Goal: Information Seeking & Learning: Learn about a topic

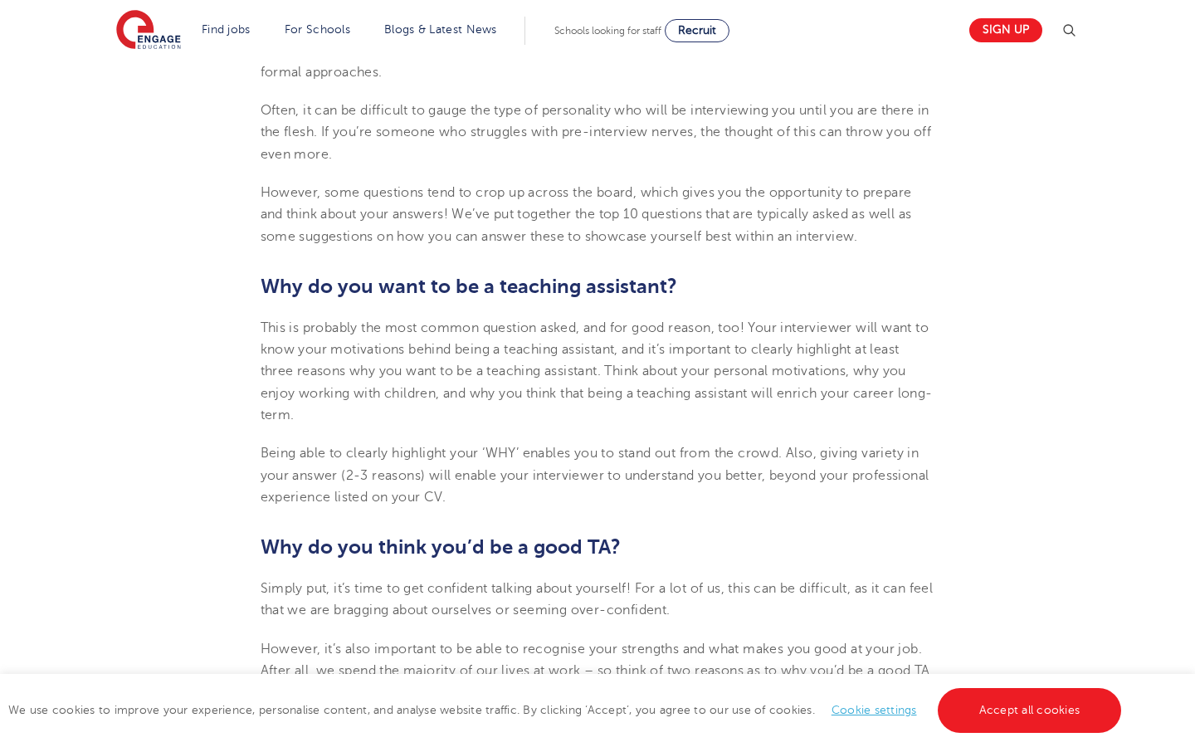
scroll to position [615, 0]
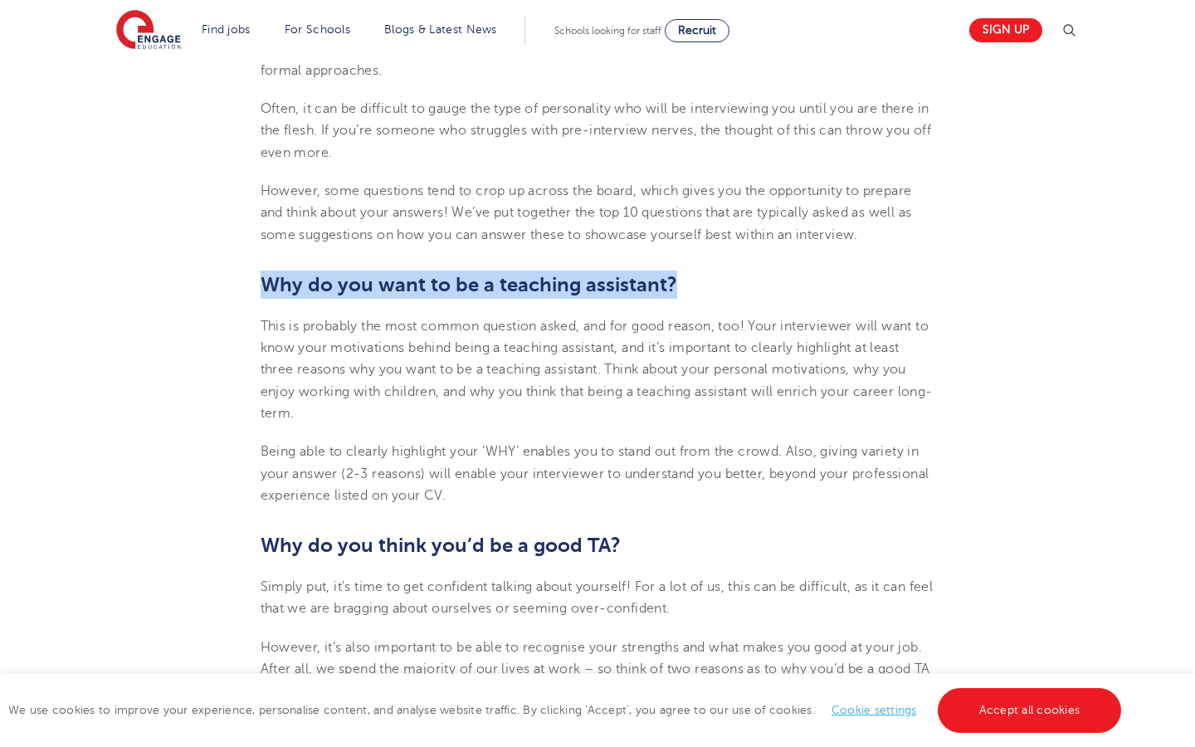
drag, startPoint x: 261, startPoint y: 283, endPoint x: 716, endPoint y: 300, distance: 455.2
copy b "Why do you want to be a teaching assistant?"
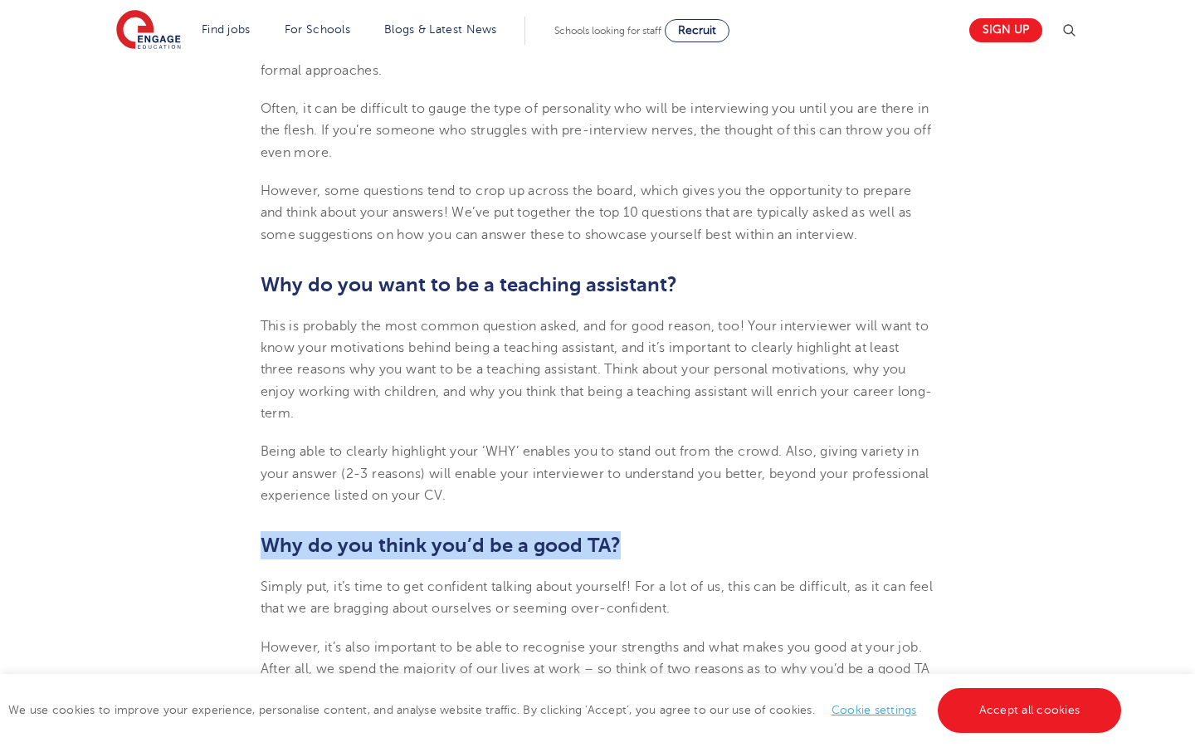
drag, startPoint x: 256, startPoint y: 542, endPoint x: 637, endPoint y: 567, distance: 381.0
copy b "Why do you think you’d be a good TA?"
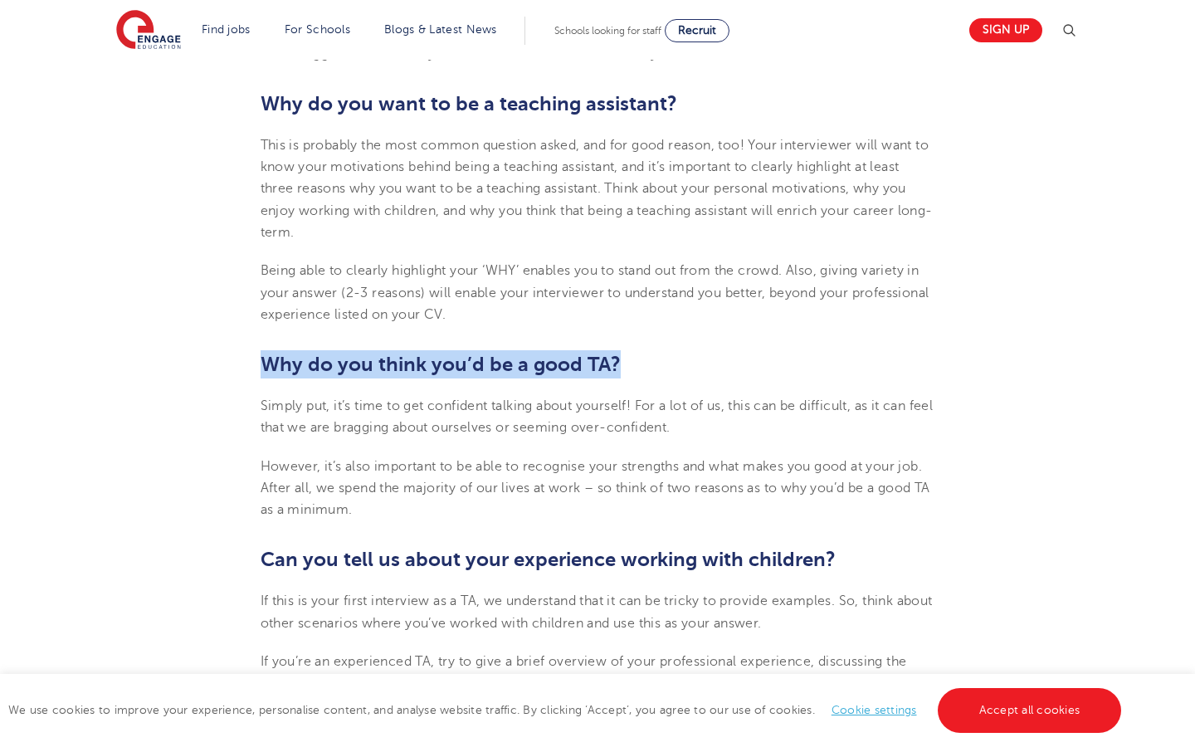
scroll to position [943, 0]
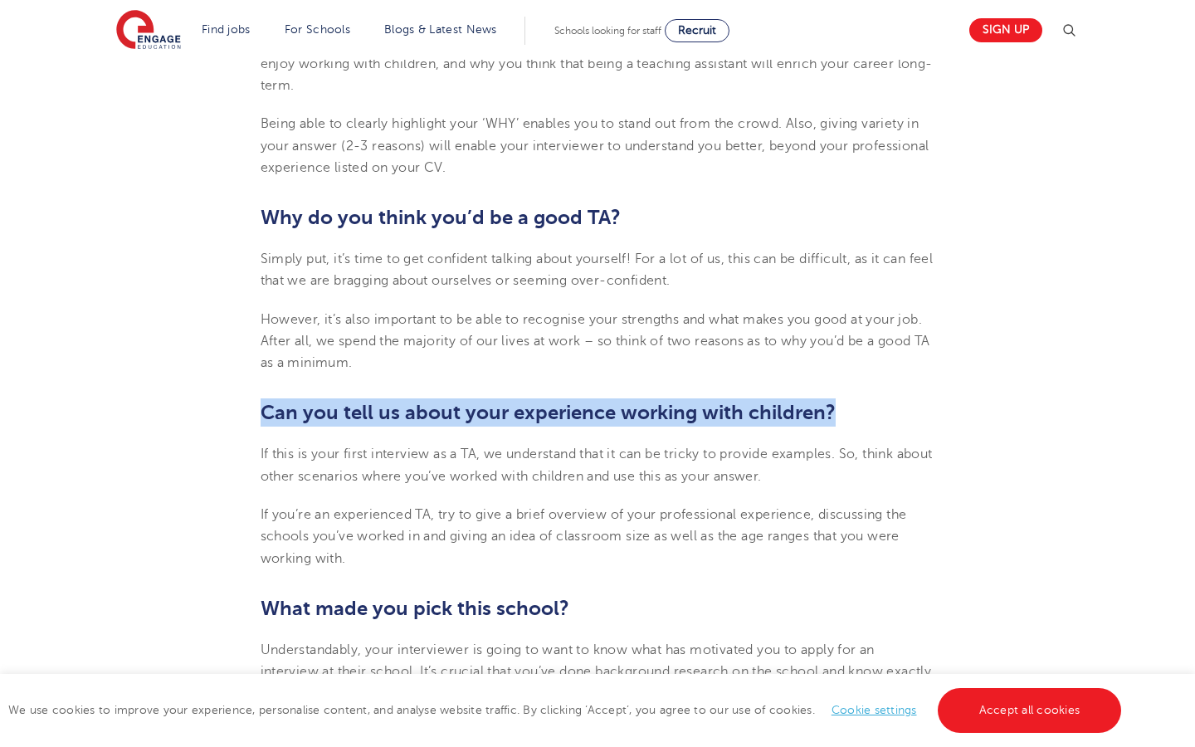
drag, startPoint x: 263, startPoint y: 418, endPoint x: 1194, endPoint y: 433, distance: 931.5
copy b "Can you tell us about your experience working with children?"
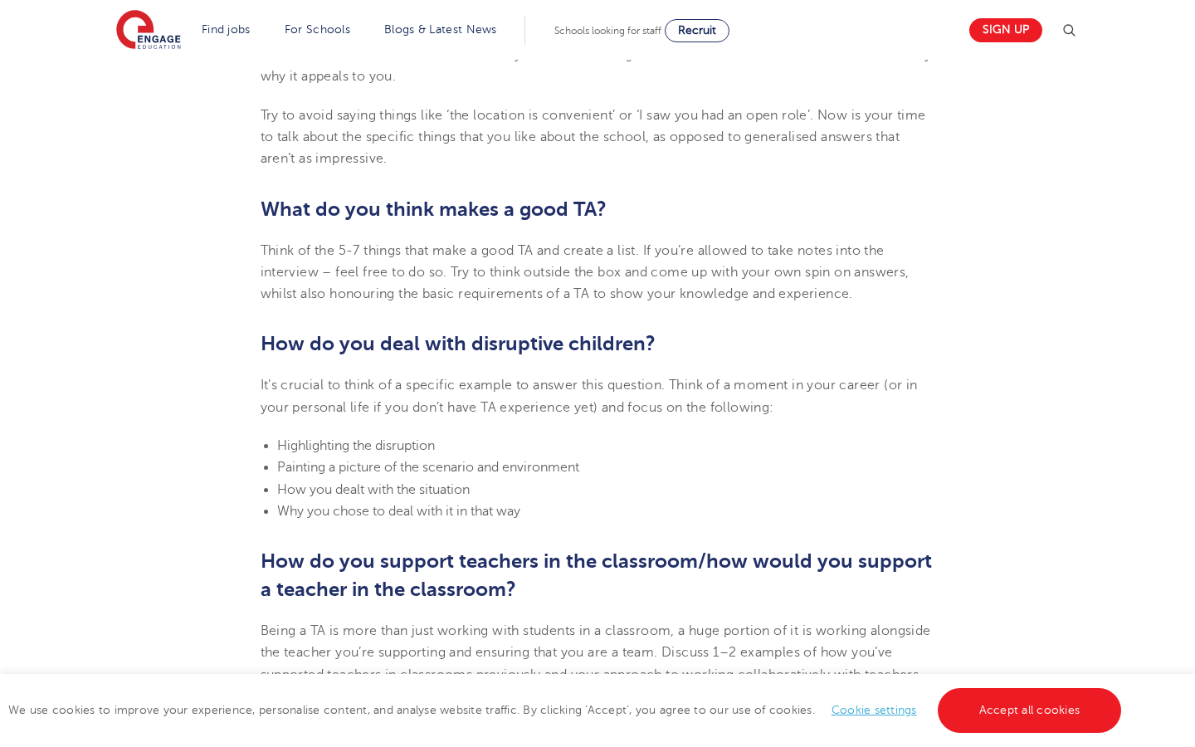
scroll to position [1561, 0]
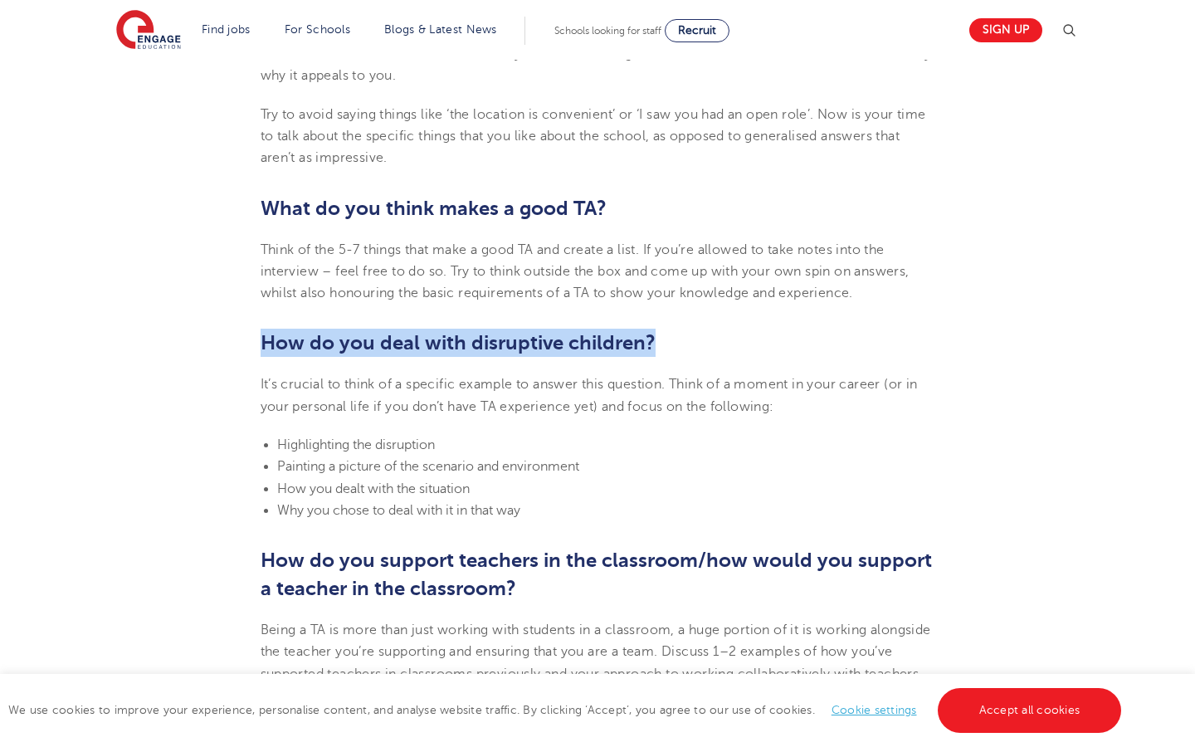
drag, startPoint x: 261, startPoint y: 341, endPoint x: 825, endPoint y: 342, distance: 563.6
click at [825, 342] on h2 "How do you deal with disruptive children?" at bounding box center [598, 343] width 675 height 28
copy b "How do you deal with disruptive children?"
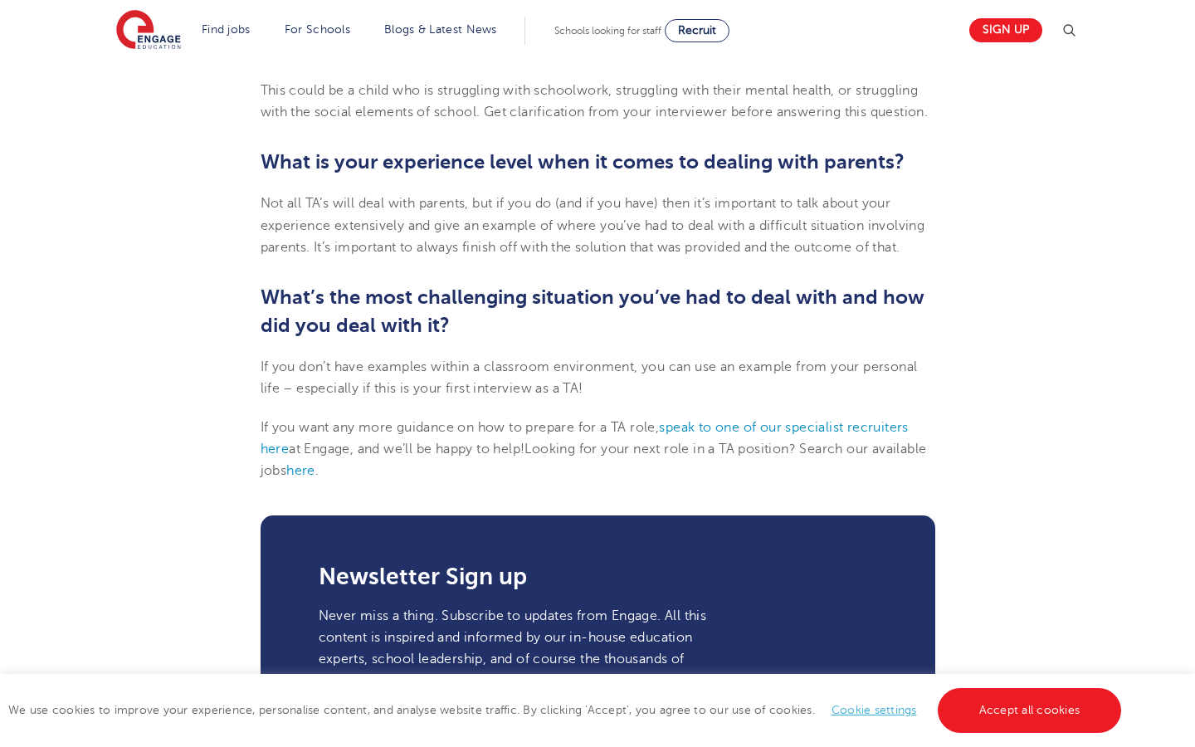
scroll to position [2323, 0]
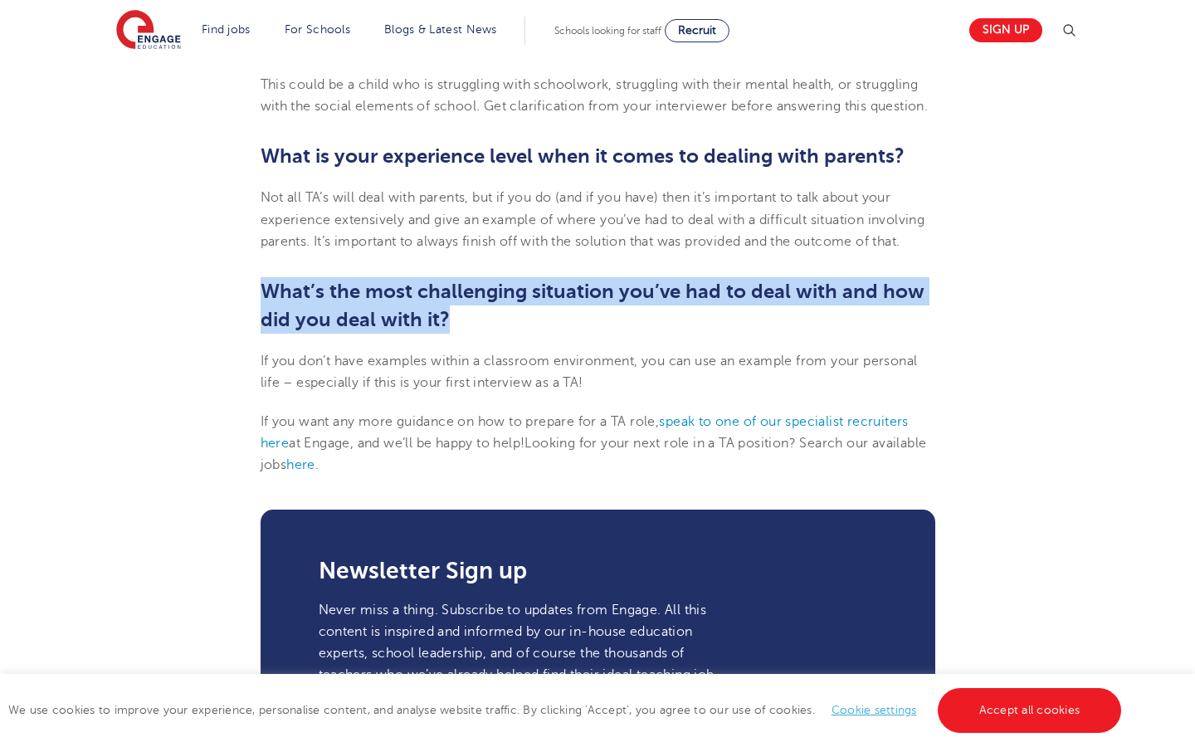
drag, startPoint x: 263, startPoint y: 290, endPoint x: 525, endPoint y: 316, distance: 262.8
click at [525, 316] on h2 "What’s the most challenging situation you’ve had to deal with and how did you d…" at bounding box center [598, 305] width 675 height 56
copy b "What’s the most challenging situation you’ve had to deal with and how did you d…"
